Goal: Navigation & Orientation: Find specific page/section

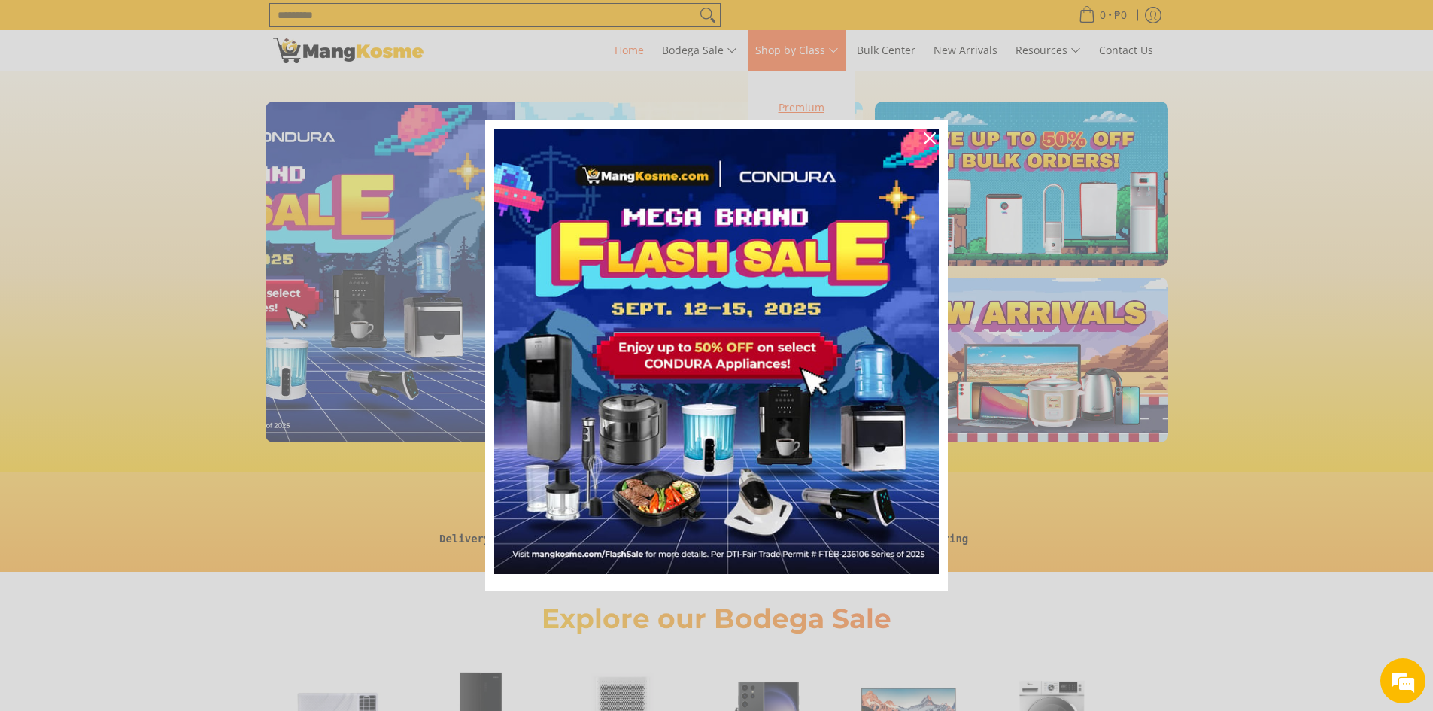
click at [828, 101] on div "Marketing offer form" at bounding box center [716, 355] width 1433 height 711
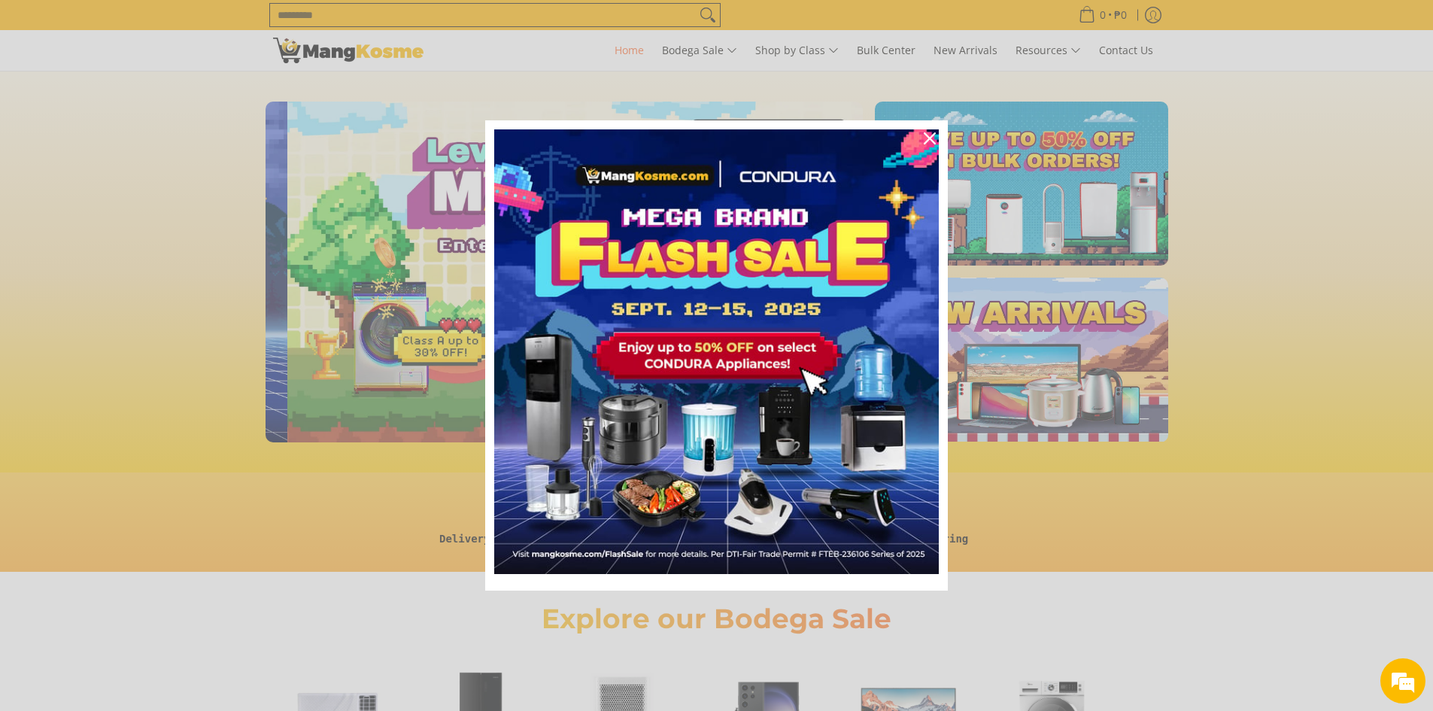
scroll to position [0, 598]
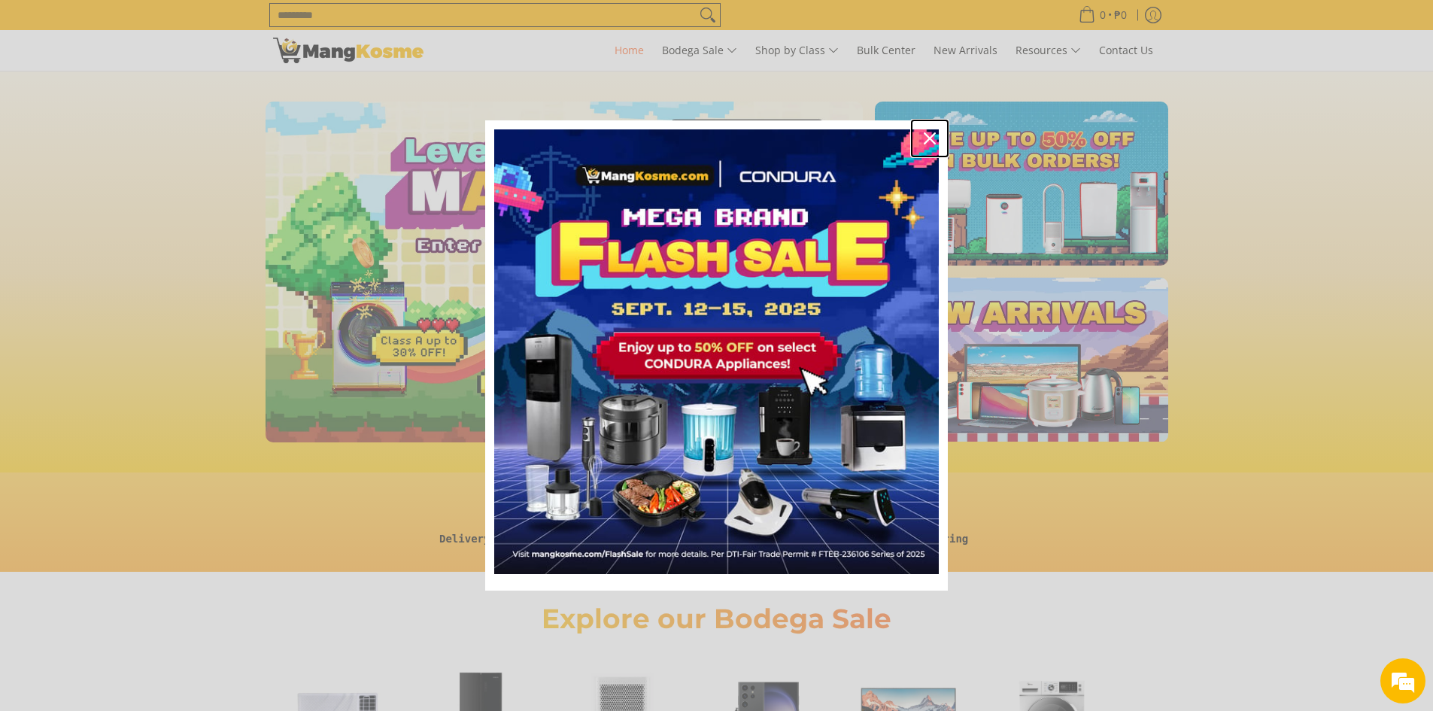
click at [932, 136] on icon "close icon" at bounding box center [930, 138] width 12 height 12
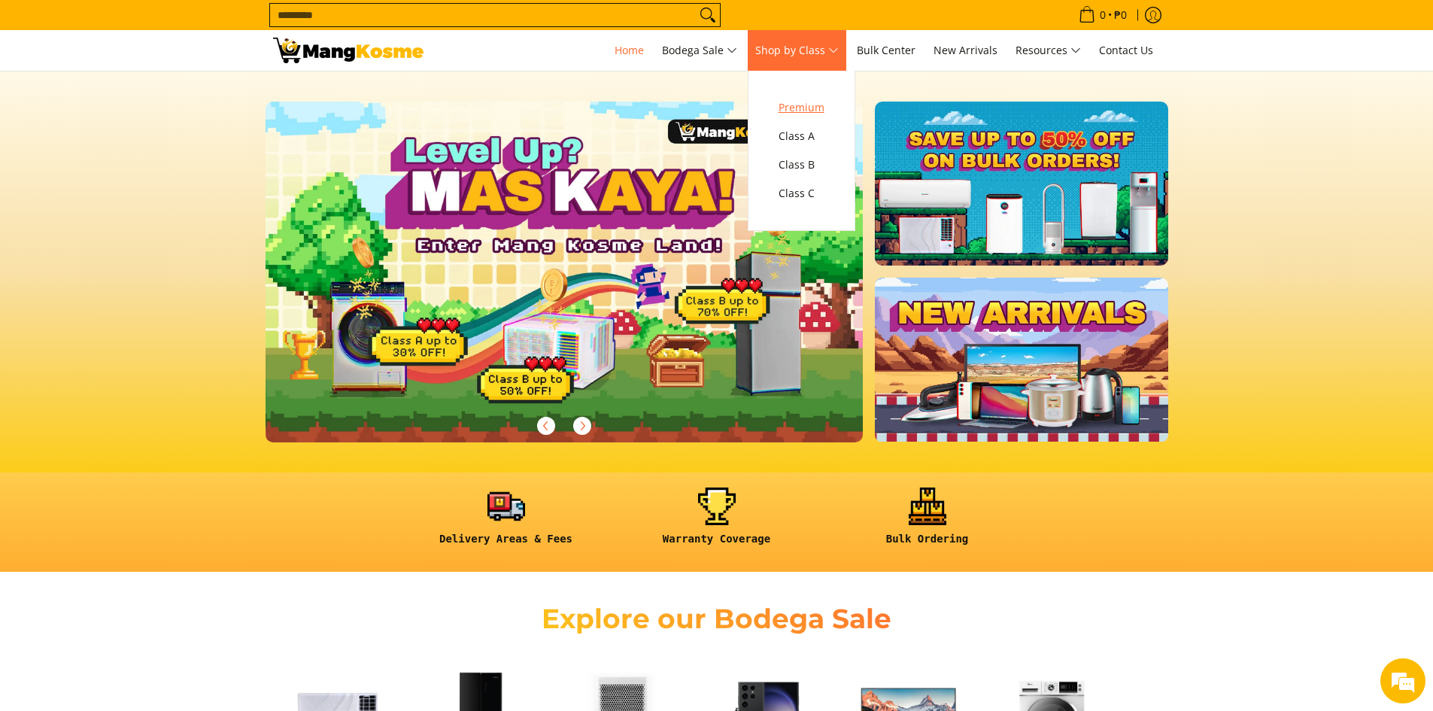
click at [784, 97] on link "Premium" at bounding box center [801, 107] width 61 height 29
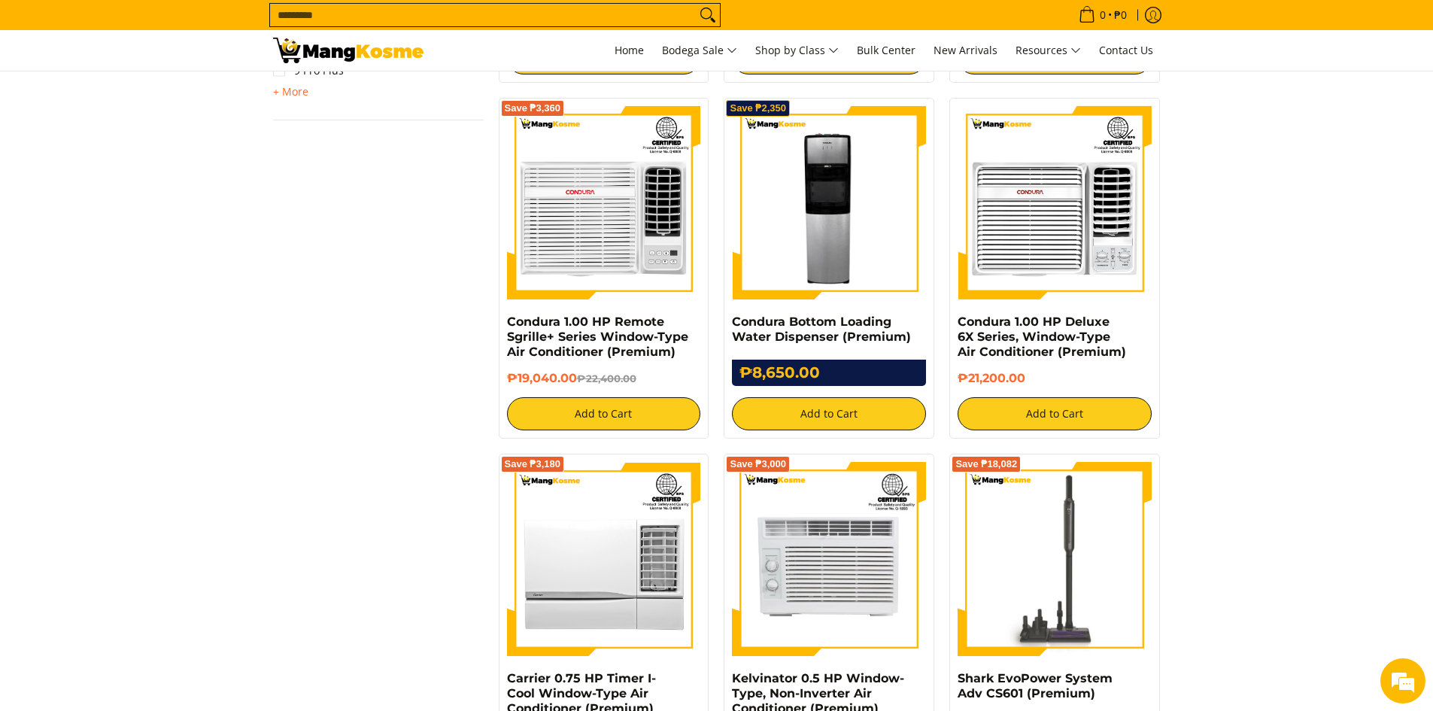
scroll to position [2257, 0]
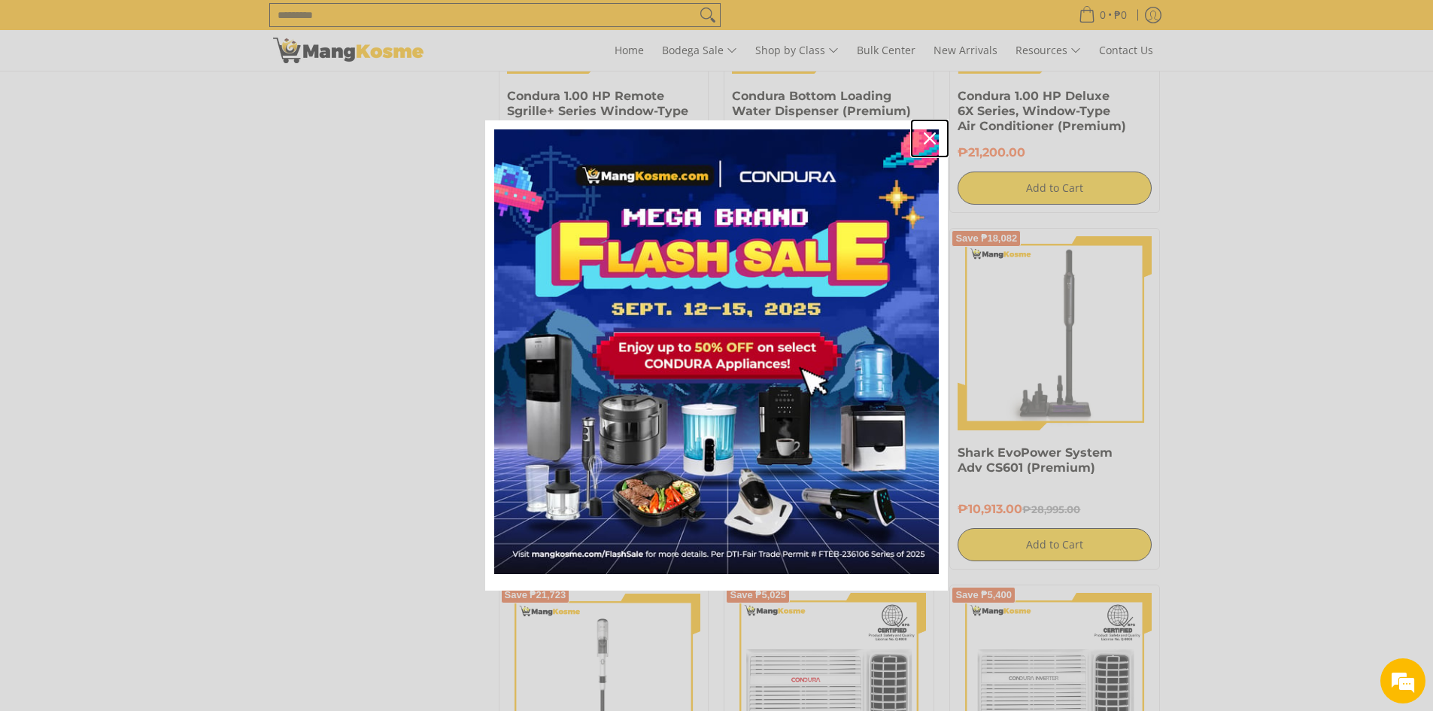
click at [926, 135] on icon "close icon" at bounding box center [930, 138] width 12 height 12
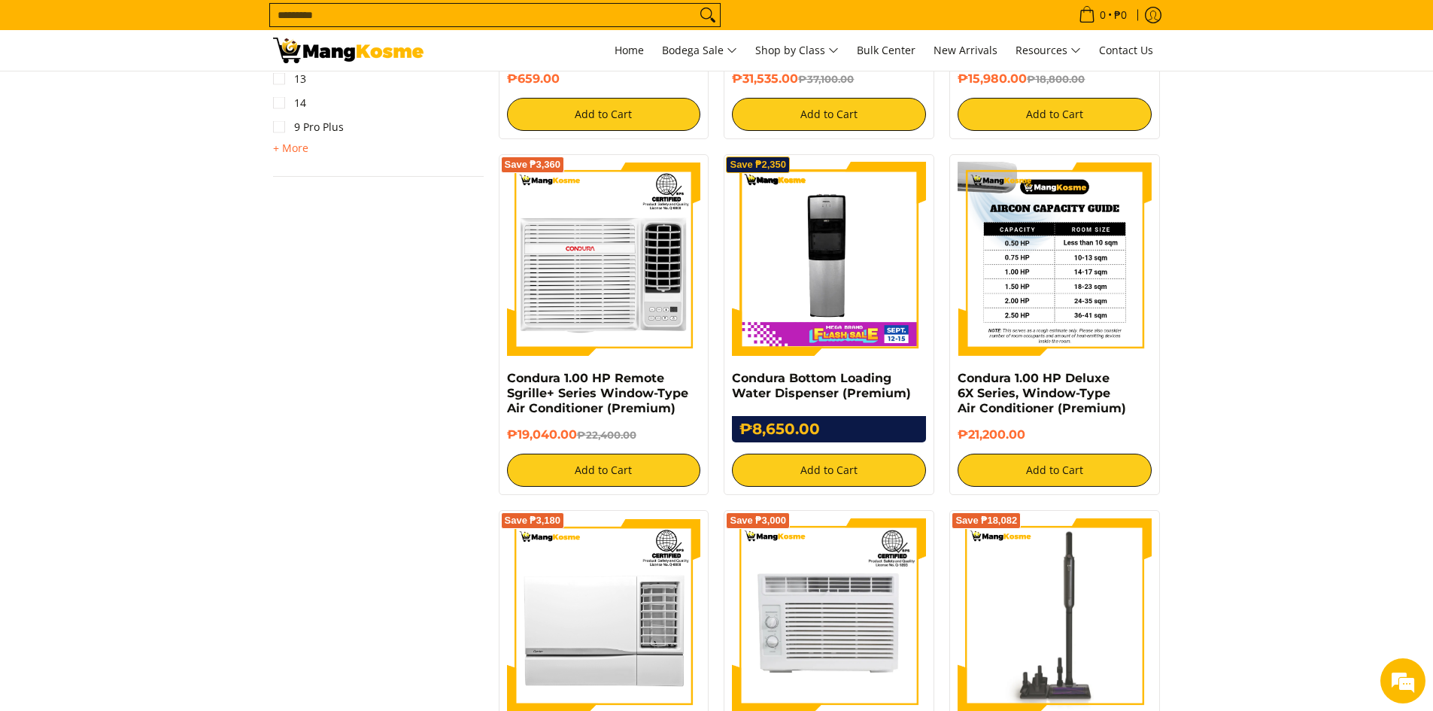
scroll to position [1806, 0]
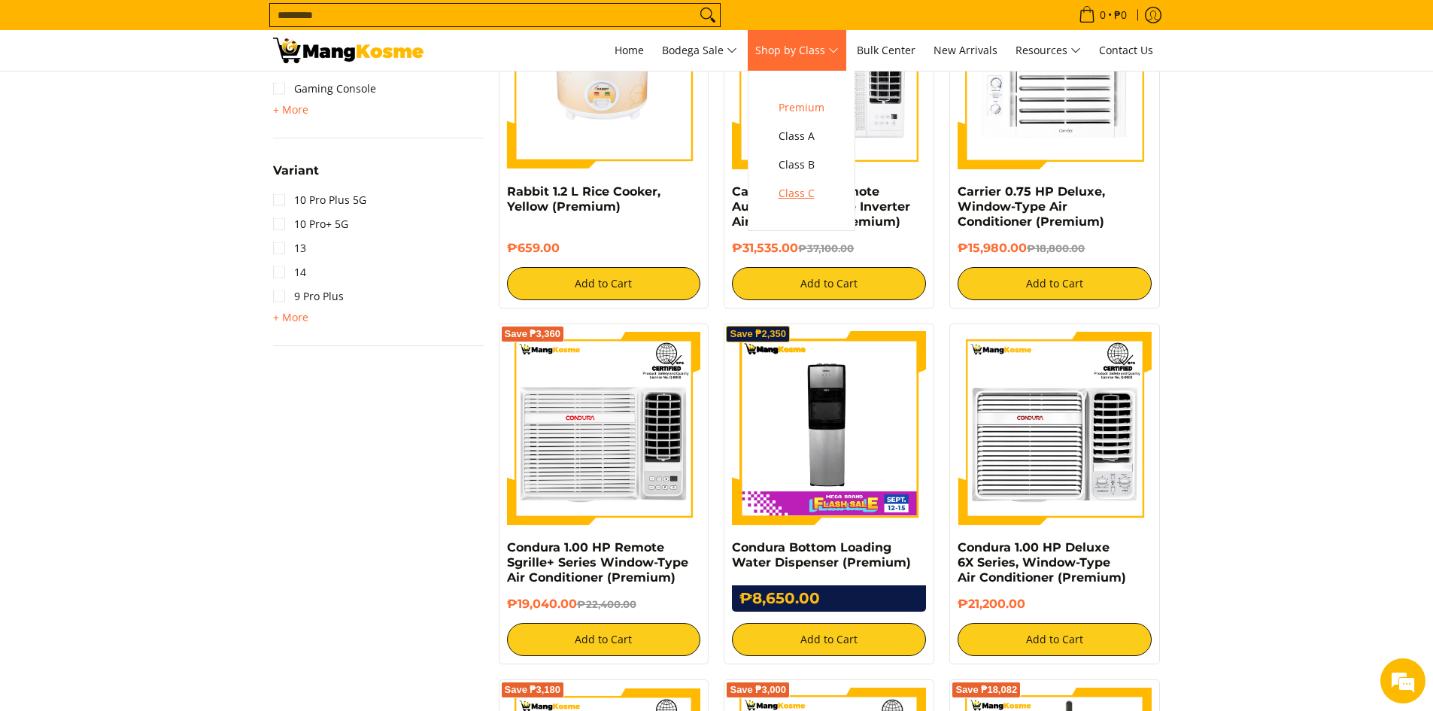
click at [808, 188] on span "Class C" at bounding box center [802, 193] width 46 height 19
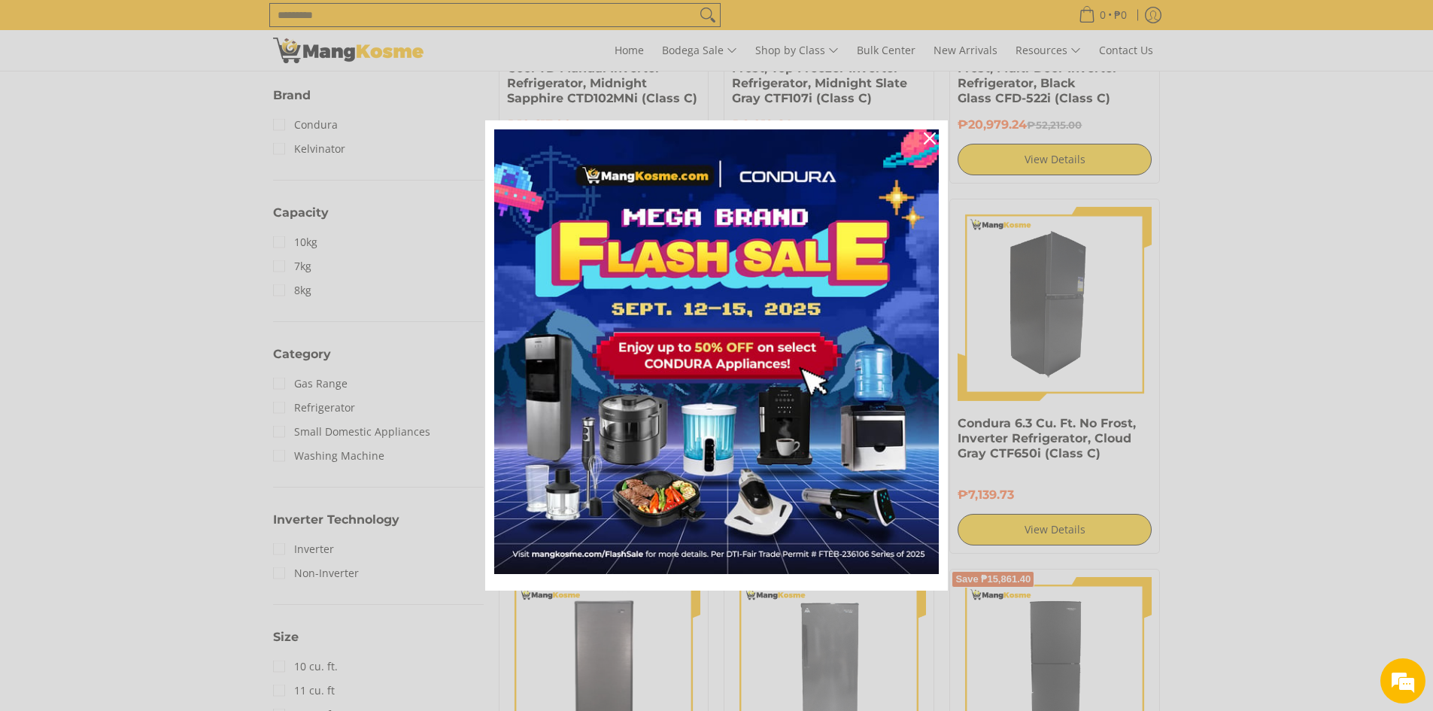
scroll to position [527, 0]
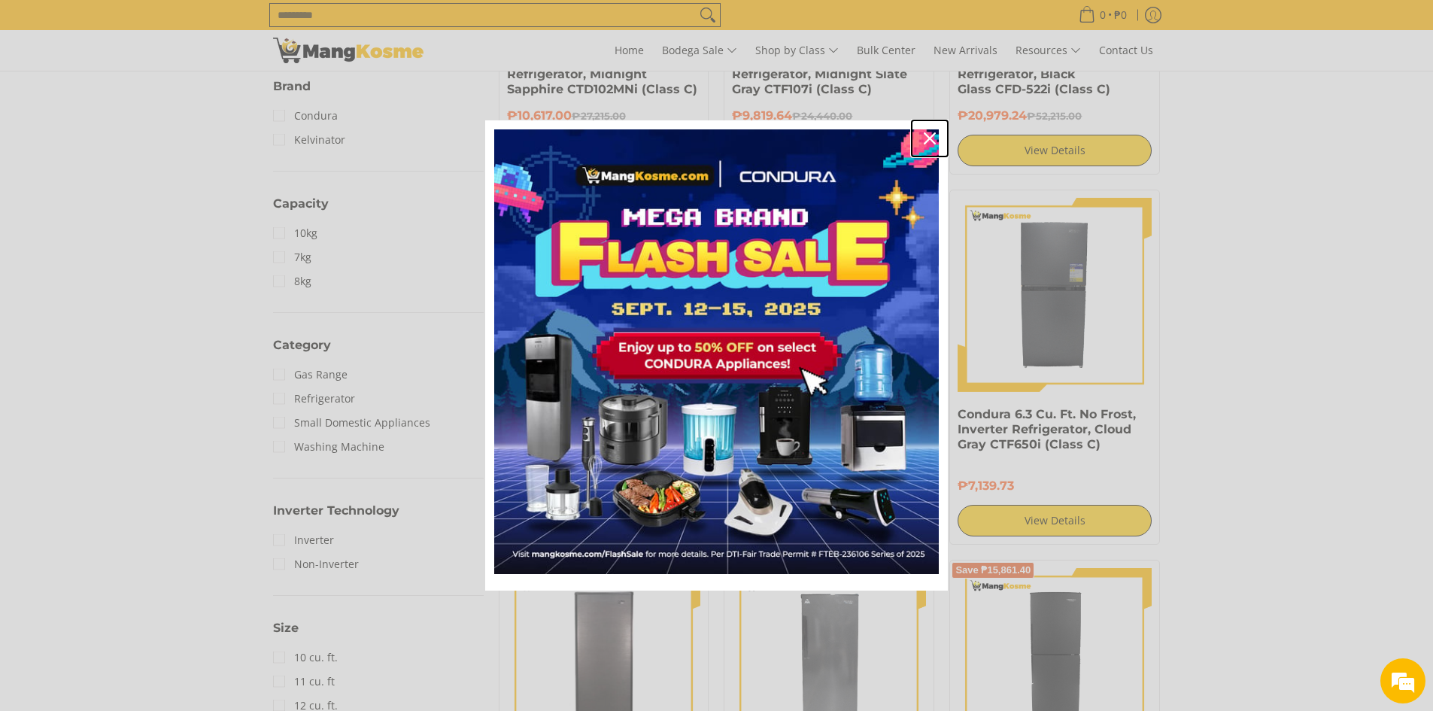
click at [935, 133] on icon "close icon" at bounding box center [930, 138] width 12 height 12
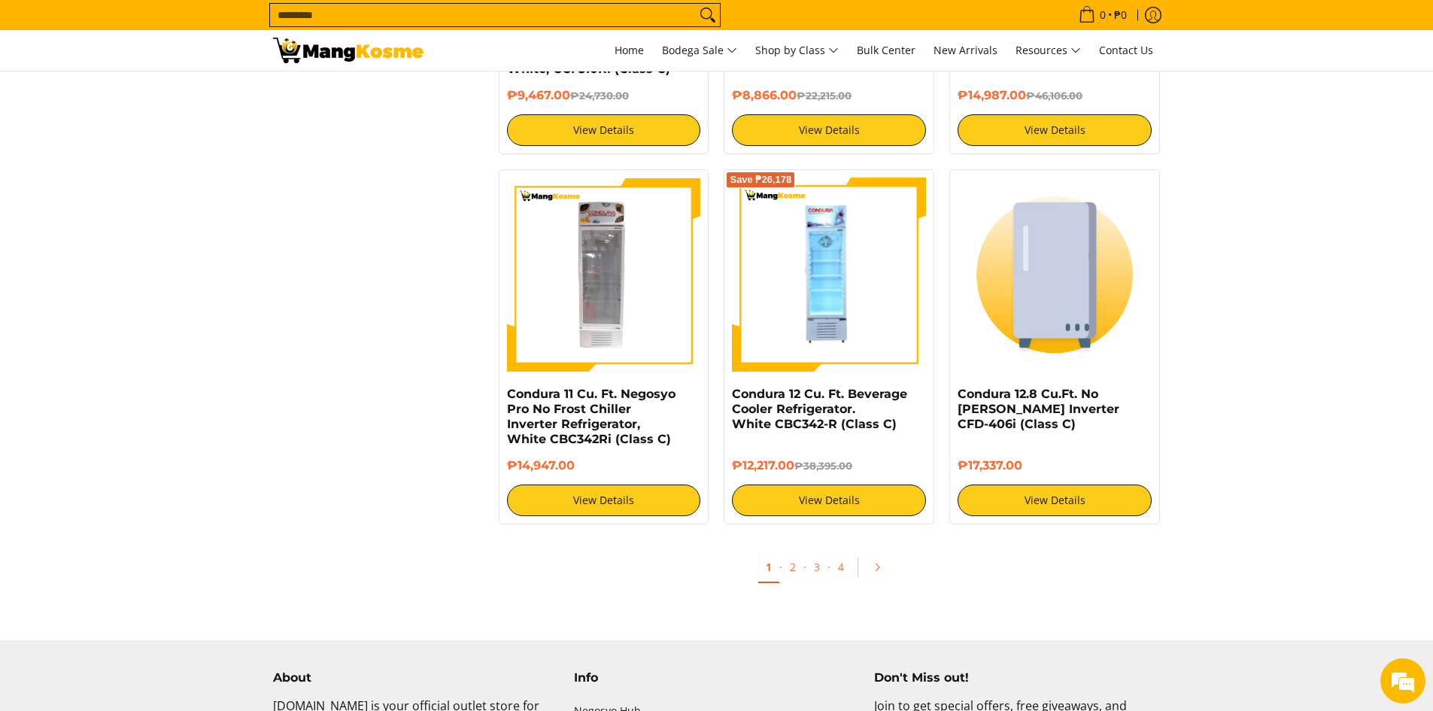
scroll to position [2784, 0]
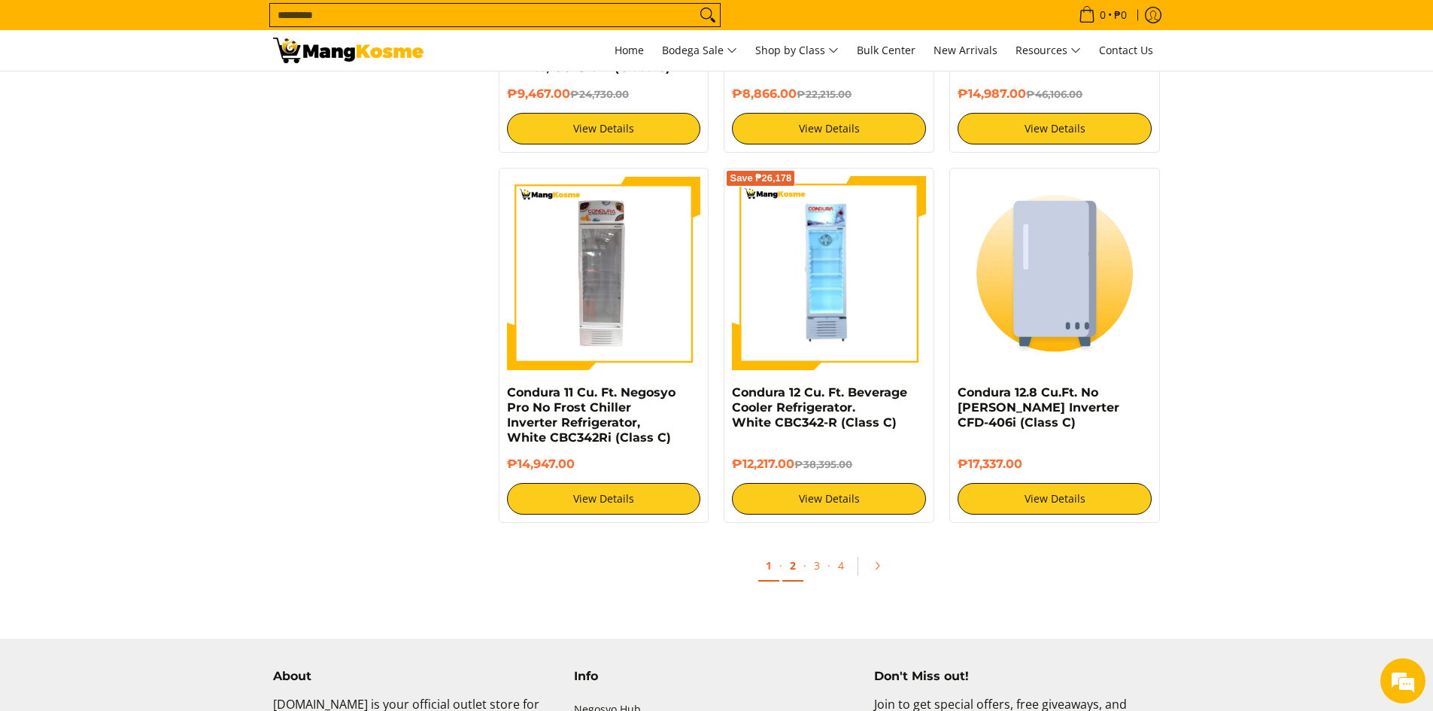
click at [795, 569] on link "2" at bounding box center [793, 566] width 21 height 31
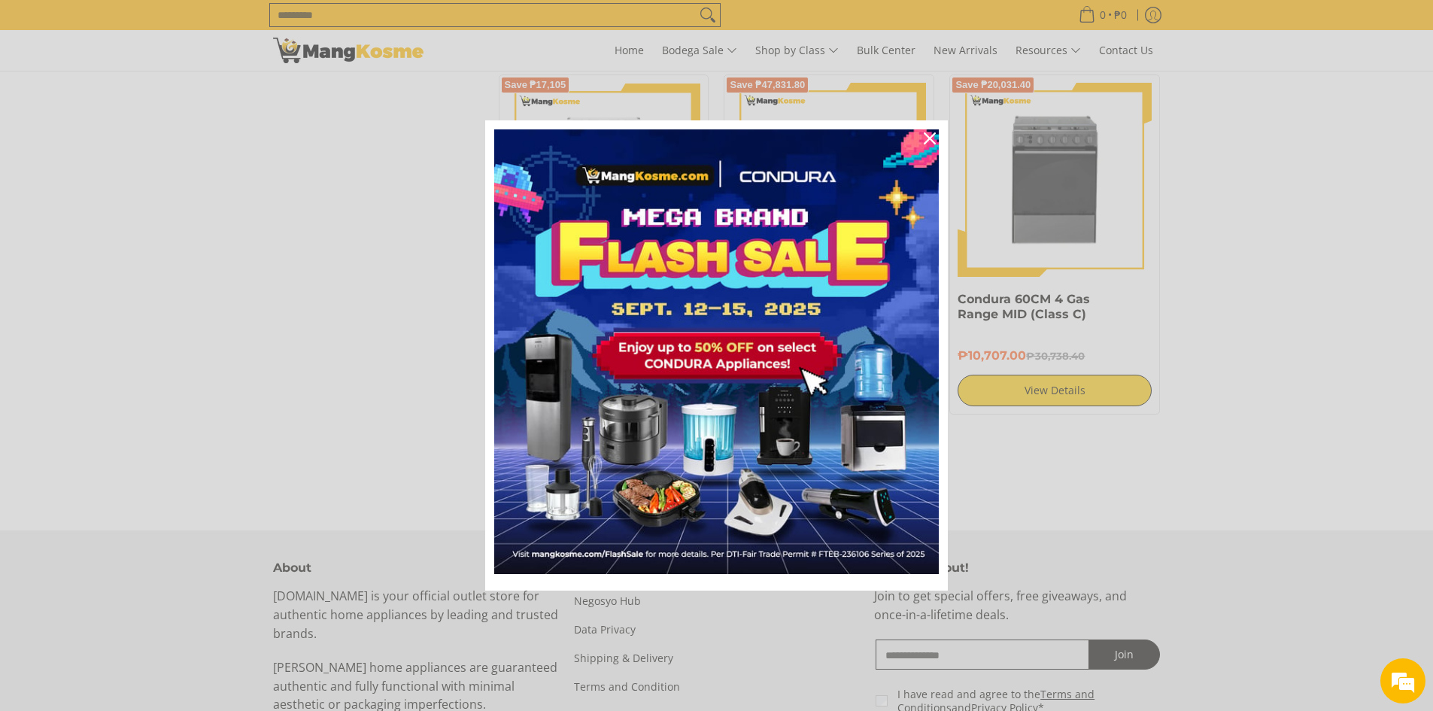
scroll to position [2859, 0]
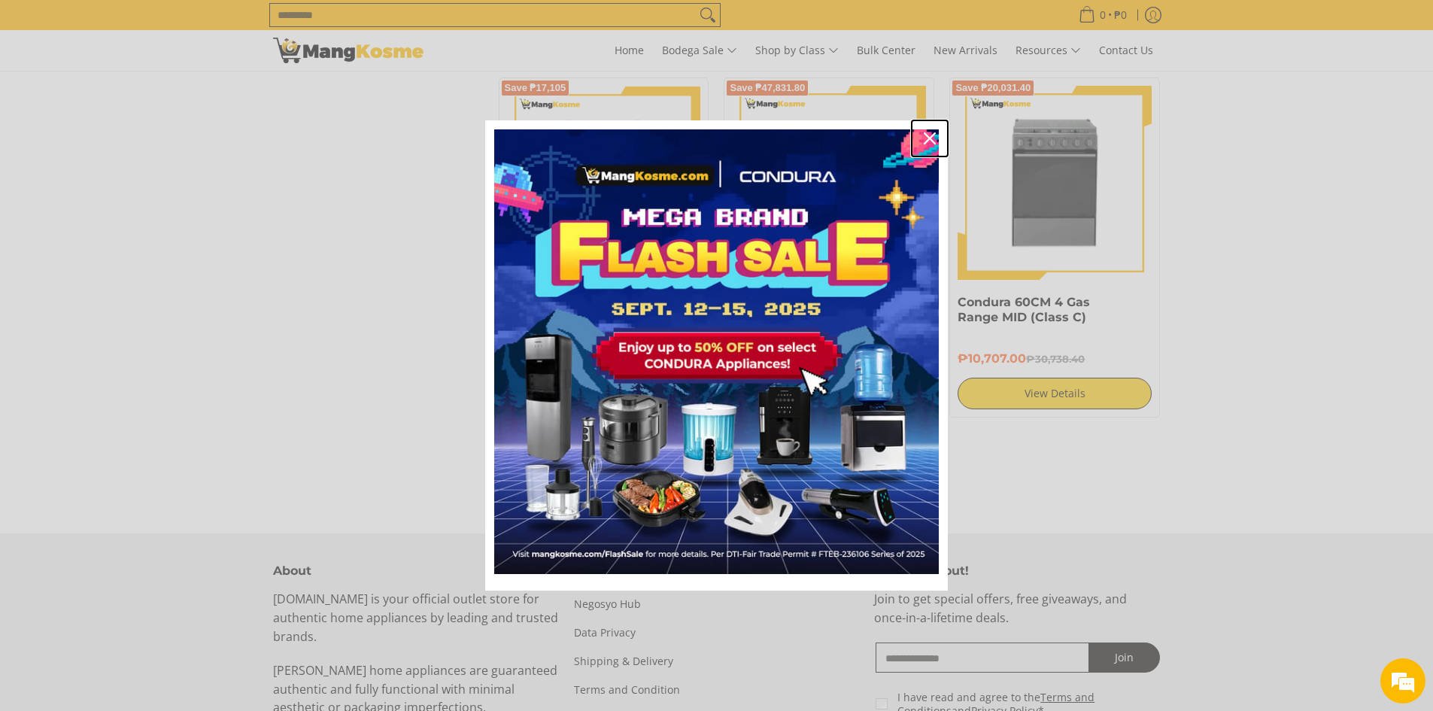
click at [924, 131] on div "Close" at bounding box center [930, 138] width 24 height 24
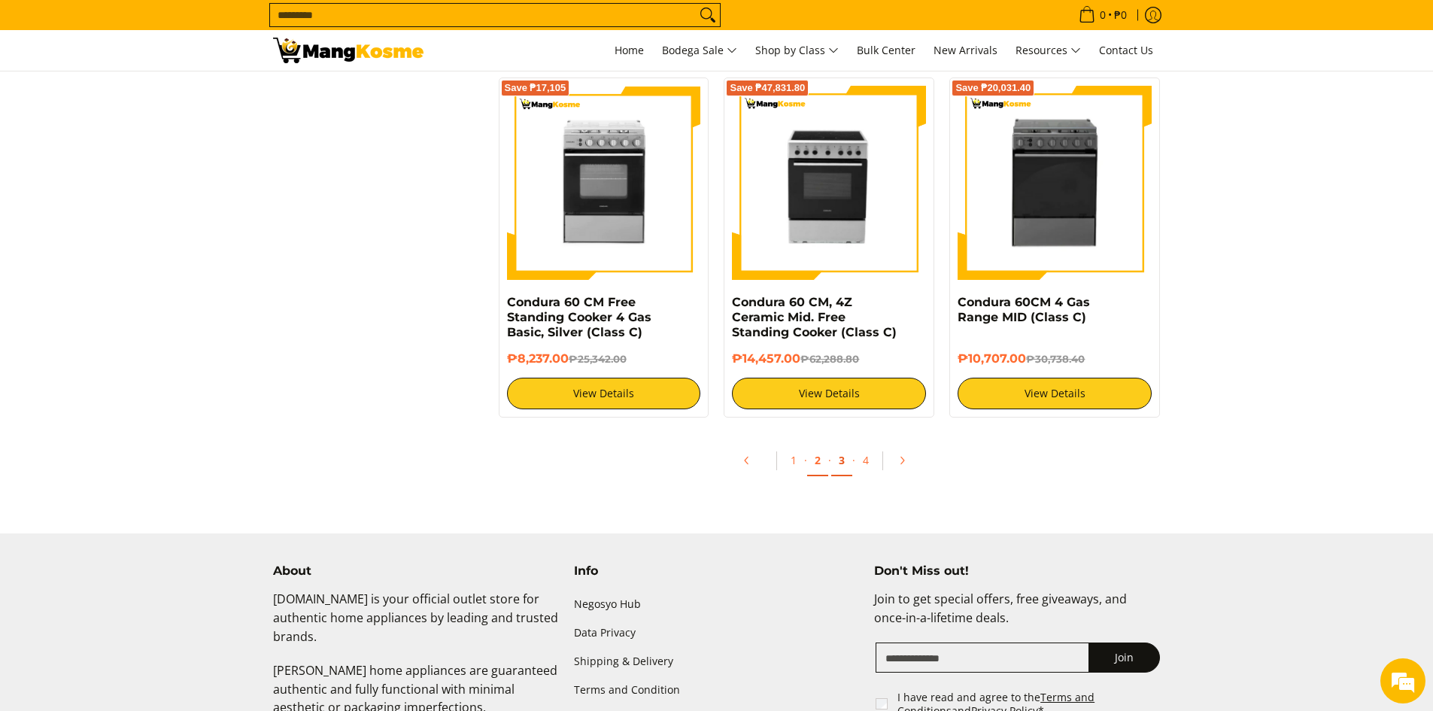
click at [843, 460] on link "3" at bounding box center [841, 460] width 21 height 31
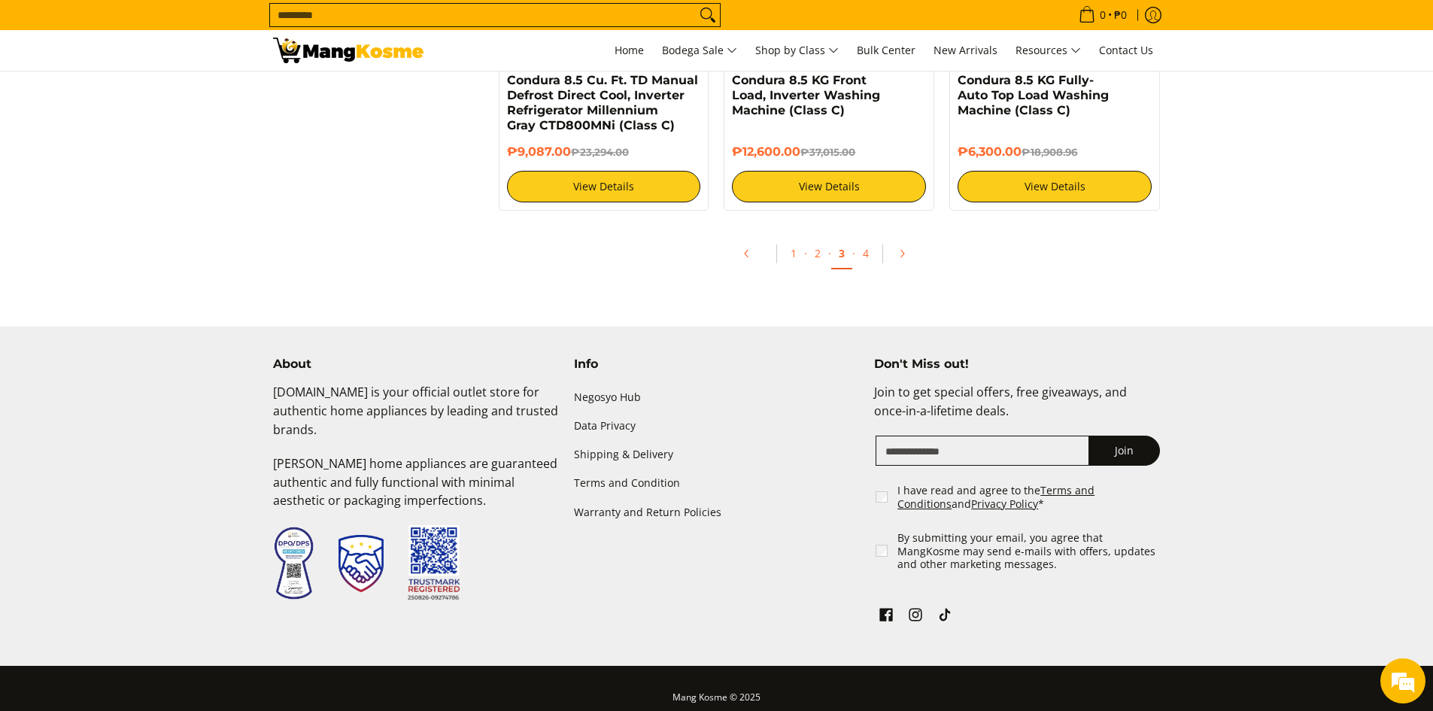
scroll to position [3089, 0]
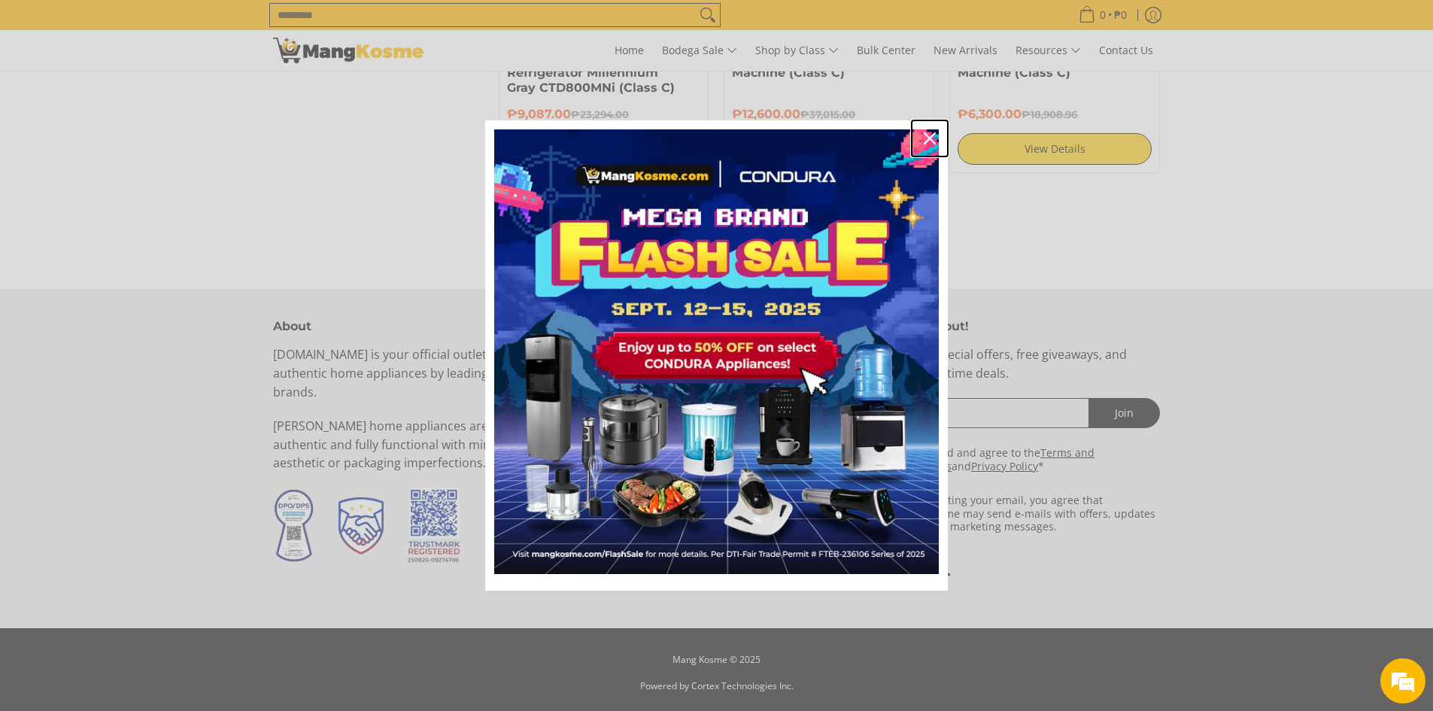
click at [926, 131] on div "Close" at bounding box center [930, 138] width 24 height 24
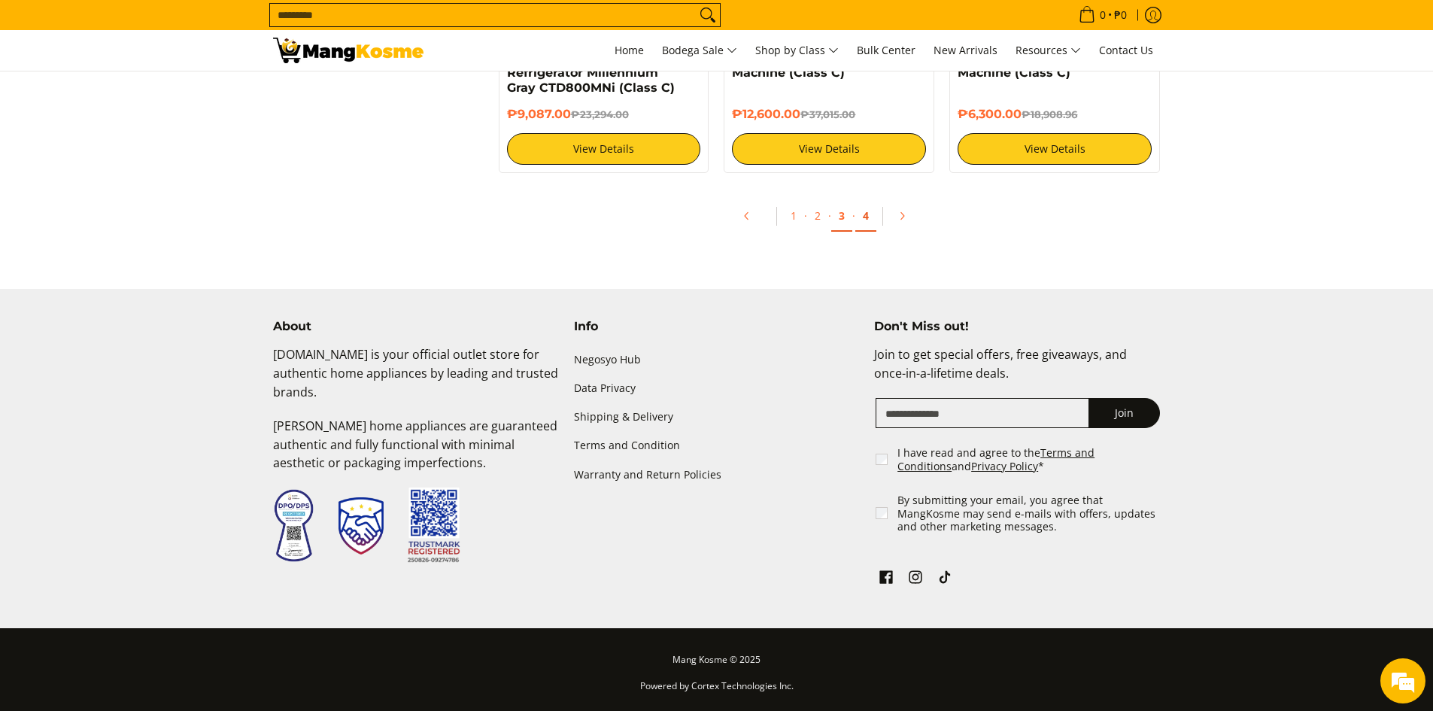
click at [870, 213] on link "4" at bounding box center [866, 216] width 21 height 31
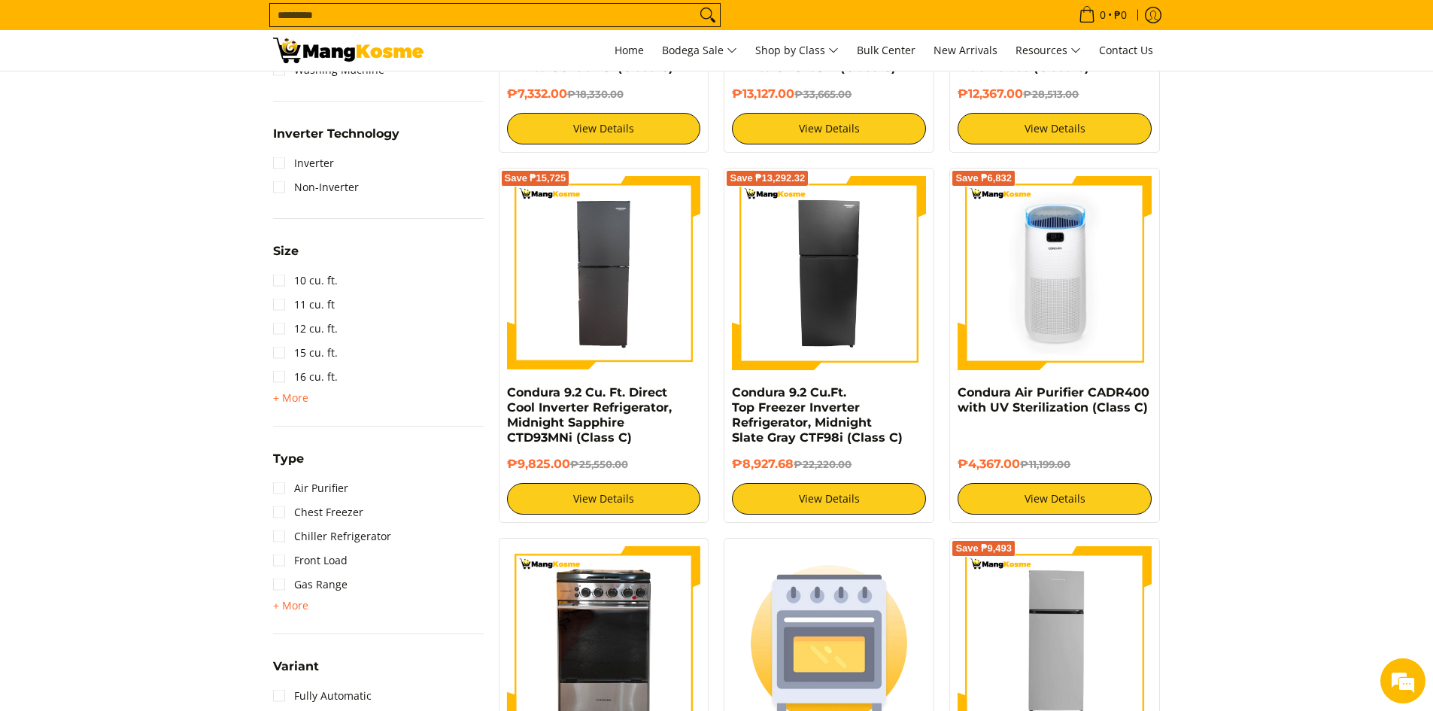
scroll to position [903, 0]
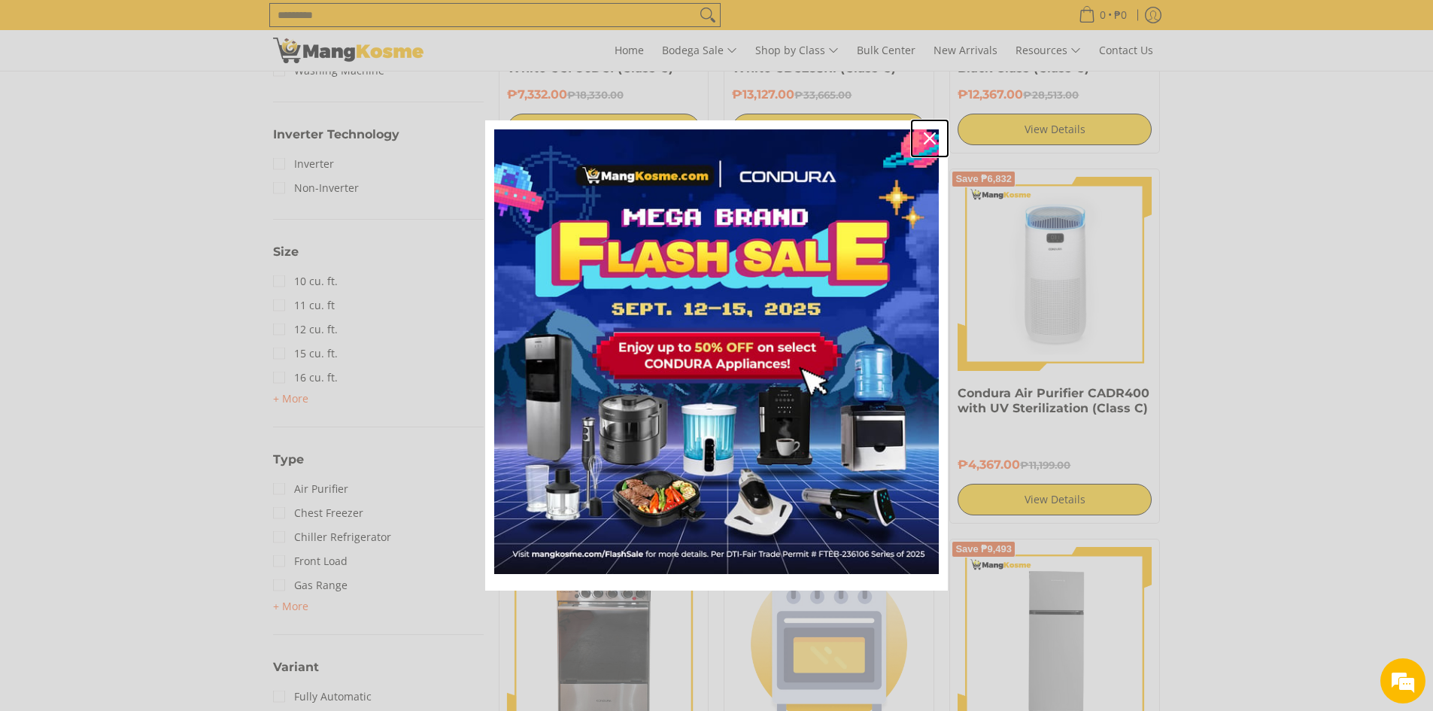
click at [932, 130] on div "Close" at bounding box center [930, 138] width 24 height 24
